Goal: Task Accomplishment & Management: Use online tool/utility

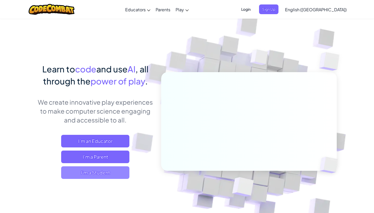
click at [94, 173] on span "I'm a Student" at bounding box center [95, 172] width 68 height 13
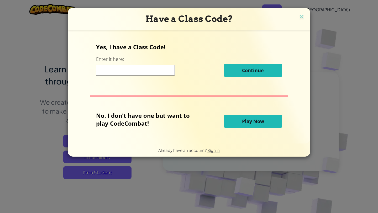
click at [255, 121] on span "Play Now" at bounding box center [253, 121] width 22 height 6
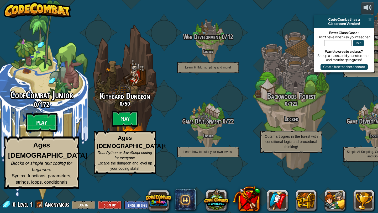
click at [41, 132] on btn "Play" at bounding box center [42, 122] width 32 height 19
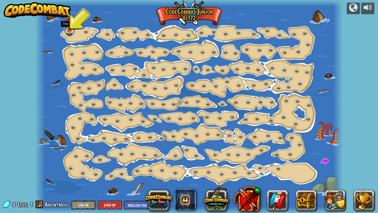
click at [70, 32] on link at bounding box center [69, 30] width 11 height 11
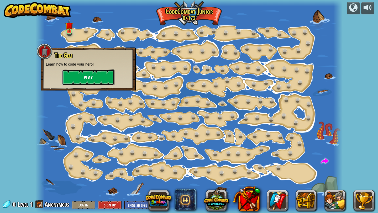
click at [85, 78] on button "Play" at bounding box center [88, 78] width 53 height 16
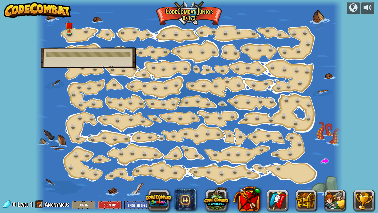
click at [121, 54] on div at bounding box center [88, 54] width 85 height 5
click at [337, 200] on button at bounding box center [335, 200] width 21 height 21
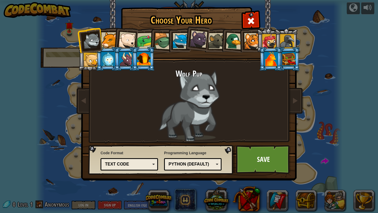
click at [251, 39] on div at bounding box center [252, 41] width 16 height 16
click at [255, 42] on div at bounding box center [252, 41] width 16 height 16
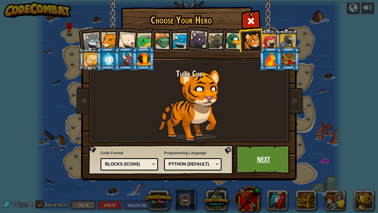
click at [257, 160] on link "Next" at bounding box center [263, 159] width 55 height 29
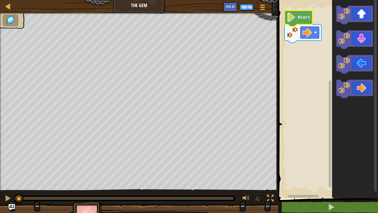
click at [291, 17] on image "Blockly Workspace" at bounding box center [291, 17] width 9 height 9
click at [293, 54] on rect "Blockly Workspace" at bounding box center [327, 97] width 101 height 201
click at [291, 18] on image "Blockly Workspace" at bounding box center [291, 17] width 9 height 9
click at [306, 19] on text "Start" at bounding box center [304, 17] width 13 height 5
click at [325, 38] on rect "Blockly Workspace" at bounding box center [327, 97] width 101 height 201
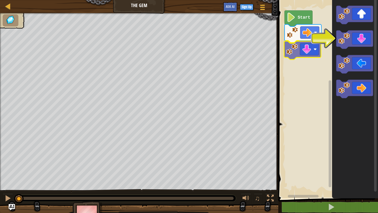
click at [310, 49] on div "Start" at bounding box center [327, 97] width 101 height 201
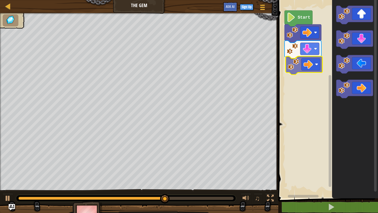
click at [302, 65] on div "Start" at bounding box center [327, 97] width 101 height 201
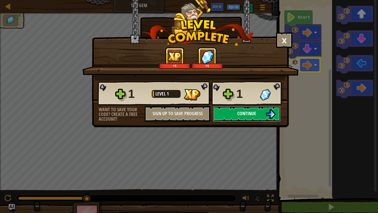
click at [246, 115] on span "Continue" at bounding box center [246, 113] width 19 height 7
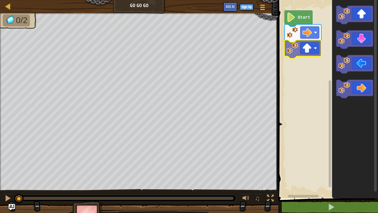
click at [313, 49] on div "Start" at bounding box center [327, 97] width 101 height 201
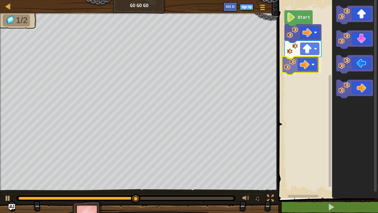
click at [305, 67] on div "Start" at bounding box center [327, 97] width 101 height 201
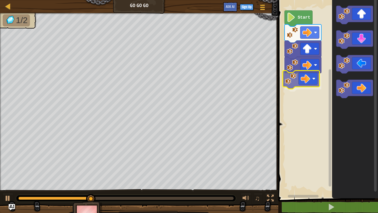
click at [301, 80] on div "Start" at bounding box center [327, 97] width 101 height 201
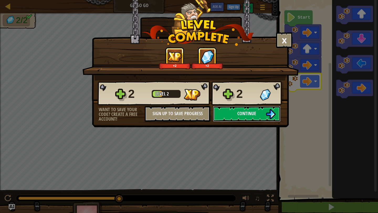
click at [248, 114] on span "Continue" at bounding box center [246, 113] width 19 height 7
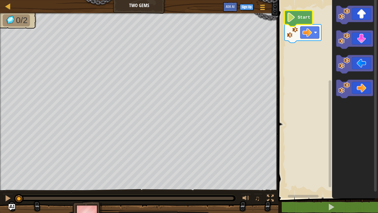
click at [292, 19] on image "Blockly Workspace" at bounding box center [291, 17] width 9 height 9
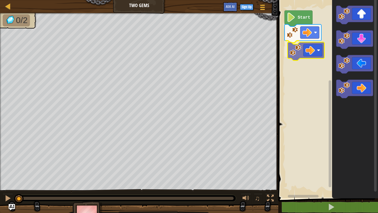
click at [308, 55] on div "Start" at bounding box center [327, 97] width 101 height 201
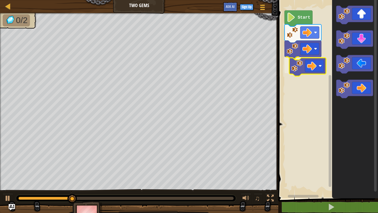
click at [311, 62] on div "Start" at bounding box center [327, 97] width 101 height 201
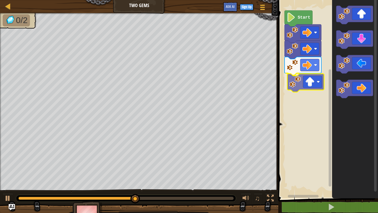
click at [312, 86] on div "Start" at bounding box center [327, 97] width 101 height 201
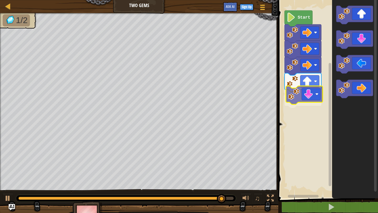
click at [310, 97] on div "Start" at bounding box center [327, 97] width 101 height 201
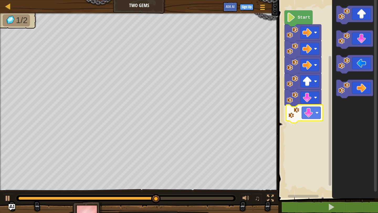
click at [308, 116] on div "Start" at bounding box center [327, 97] width 101 height 201
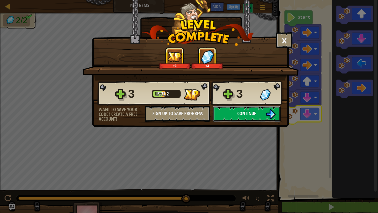
click at [249, 110] on span "Continue" at bounding box center [246, 113] width 19 height 7
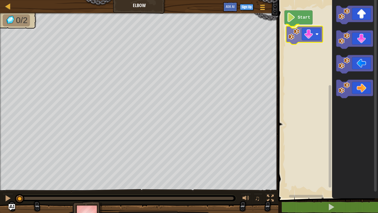
click at [310, 37] on div "Start" at bounding box center [327, 97] width 101 height 201
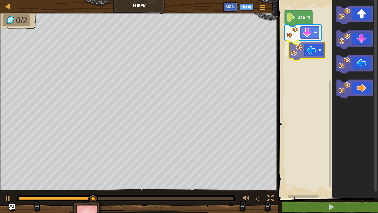
click at [315, 51] on div "Start" at bounding box center [327, 97] width 101 height 201
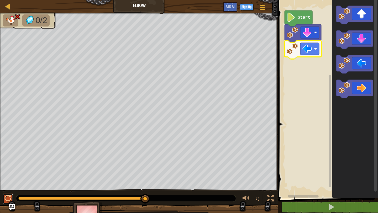
click at [9, 198] on div at bounding box center [7, 198] width 7 height 7
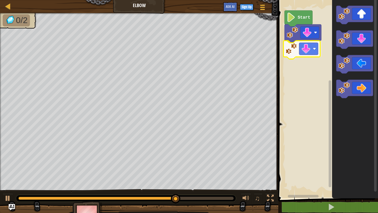
click at [295, 53] on div "Start" at bounding box center [327, 97] width 101 height 201
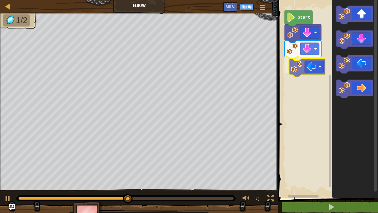
click at [302, 71] on div "Start" at bounding box center [327, 97] width 101 height 201
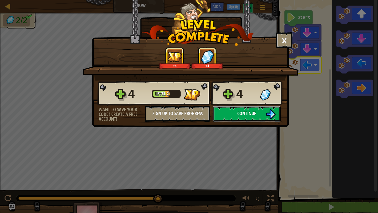
click at [246, 115] on span "Continue" at bounding box center [246, 113] width 19 height 7
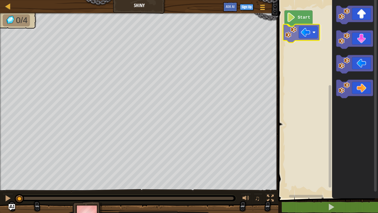
click at [299, 36] on div "Start" at bounding box center [327, 97] width 101 height 201
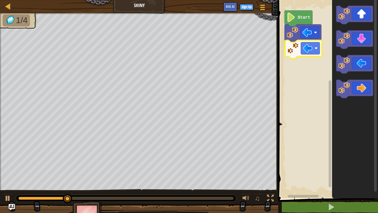
click at [310, 48] on div "Start" at bounding box center [327, 97] width 101 height 201
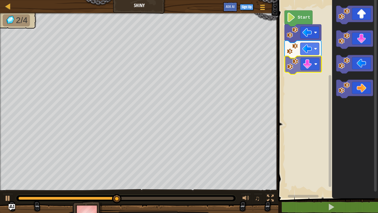
click at [312, 63] on div "Start" at bounding box center [327, 97] width 101 height 201
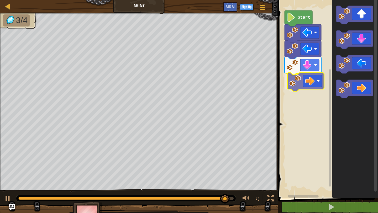
click at [313, 81] on div "Start" at bounding box center [327, 97] width 101 height 201
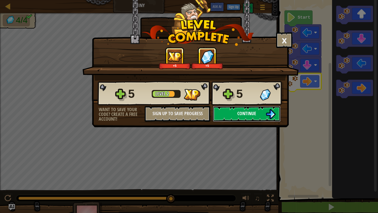
click at [272, 112] on img at bounding box center [271, 114] width 10 height 10
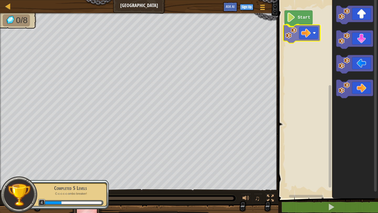
click at [308, 38] on div "Start" at bounding box center [327, 97] width 101 height 201
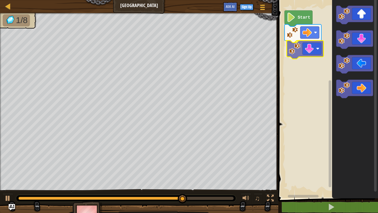
click at [317, 48] on div "Start" at bounding box center [327, 97] width 101 height 201
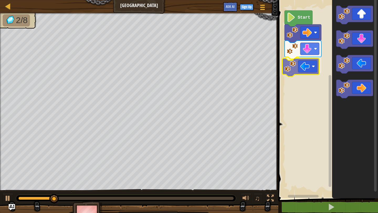
click at [309, 63] on div "Start" at bounding box center [327, 97] width 101 height 201
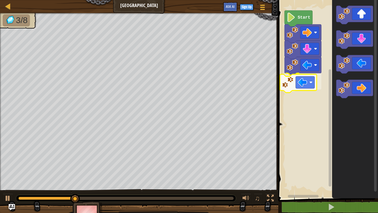
click at [296, 86] on div "Start" at bounding box center [327, 97] width 101 height 201
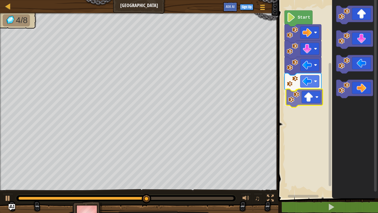
click at [313, 96] on div "Start" at bounding box center [327, 97] width 101 height 201
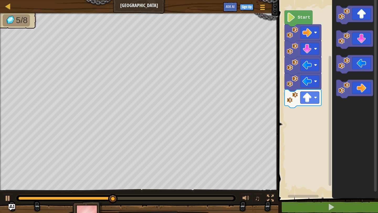
click at [325, 75] on div "Start" at bounding box center [327, 97] width 101 height 201
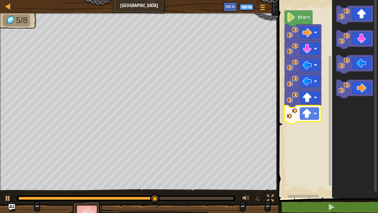
click at [297, 116] on div "Start" at bounding box center [327, 97] width 101 height 201
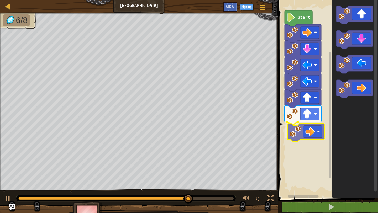
click at [314, 138] on div "Start" at bounding box center [327, 97] width 101 height 201
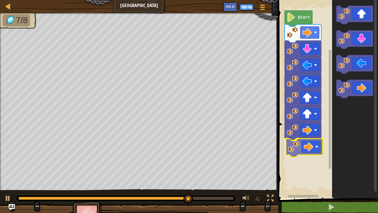
click at [316, 140] on div "Start" at bounding box center [327, 97] width 101 height 201
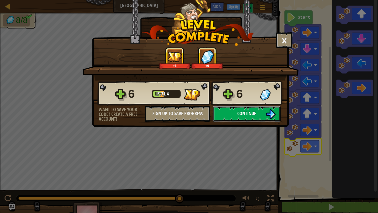
click at [271, 116] on img at bounding box center [271, 114] width 10 height 10
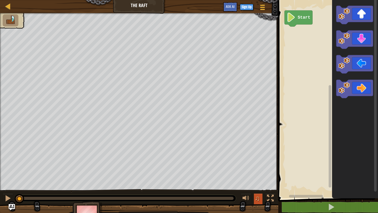
click at [257, 198] on span "♫" at bounding box center [257, 199] width 5 height 8
